Goal: Task Accomplishment & Management: Use online tool/utility

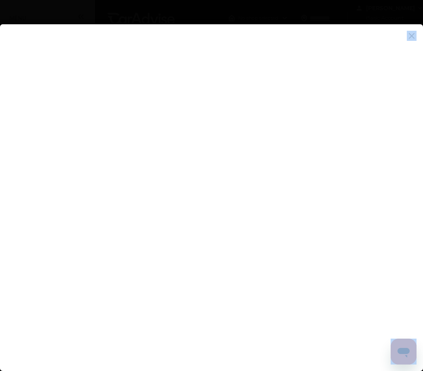
click at [140, 157] on flutter-view at bounding box center [211, 202] width 423 height 356
click at [142, 158] on flutter-view at bounding box center [211, 202] width 423 height 356
click at [411, 38] on img at bounding box center [412, 36] width 10 height 10
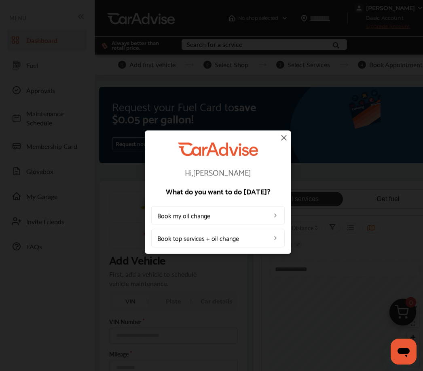
click at [292, 135] on div "Hi, [PERSON_NAME] What do you want to do [DATE]? Book my oil change Book top se…" at bounding box center [218, 192] width 436 height 384
click at [288, 137] on img at bounding box center [284, 138] width 10 height 10
